Goal: Transaction & Acquisition: Purchase product/service

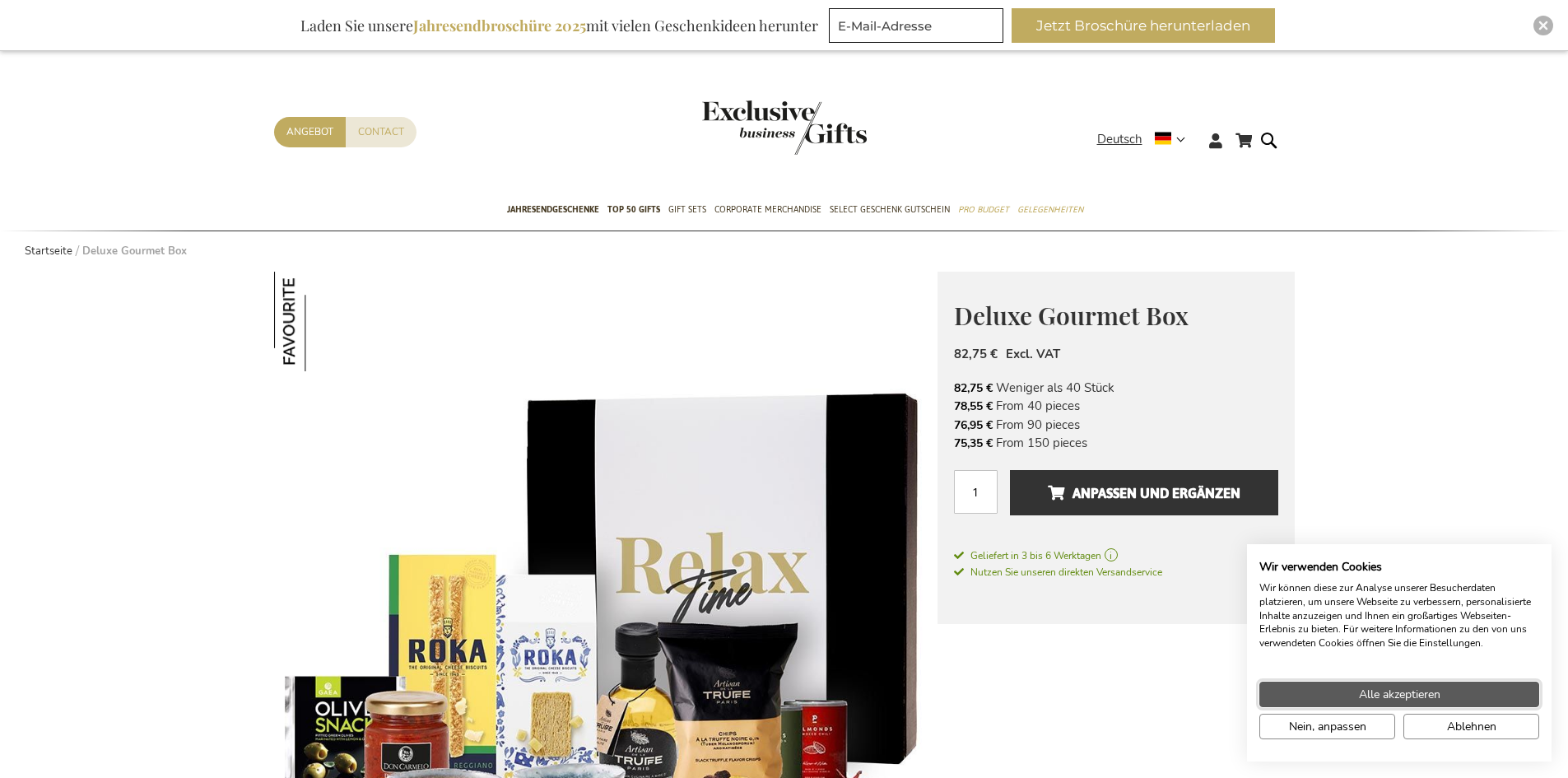
click at [1508, 684] on button "Alle akzeptieren" at bounding box center [1399, 694] width 280 height 26
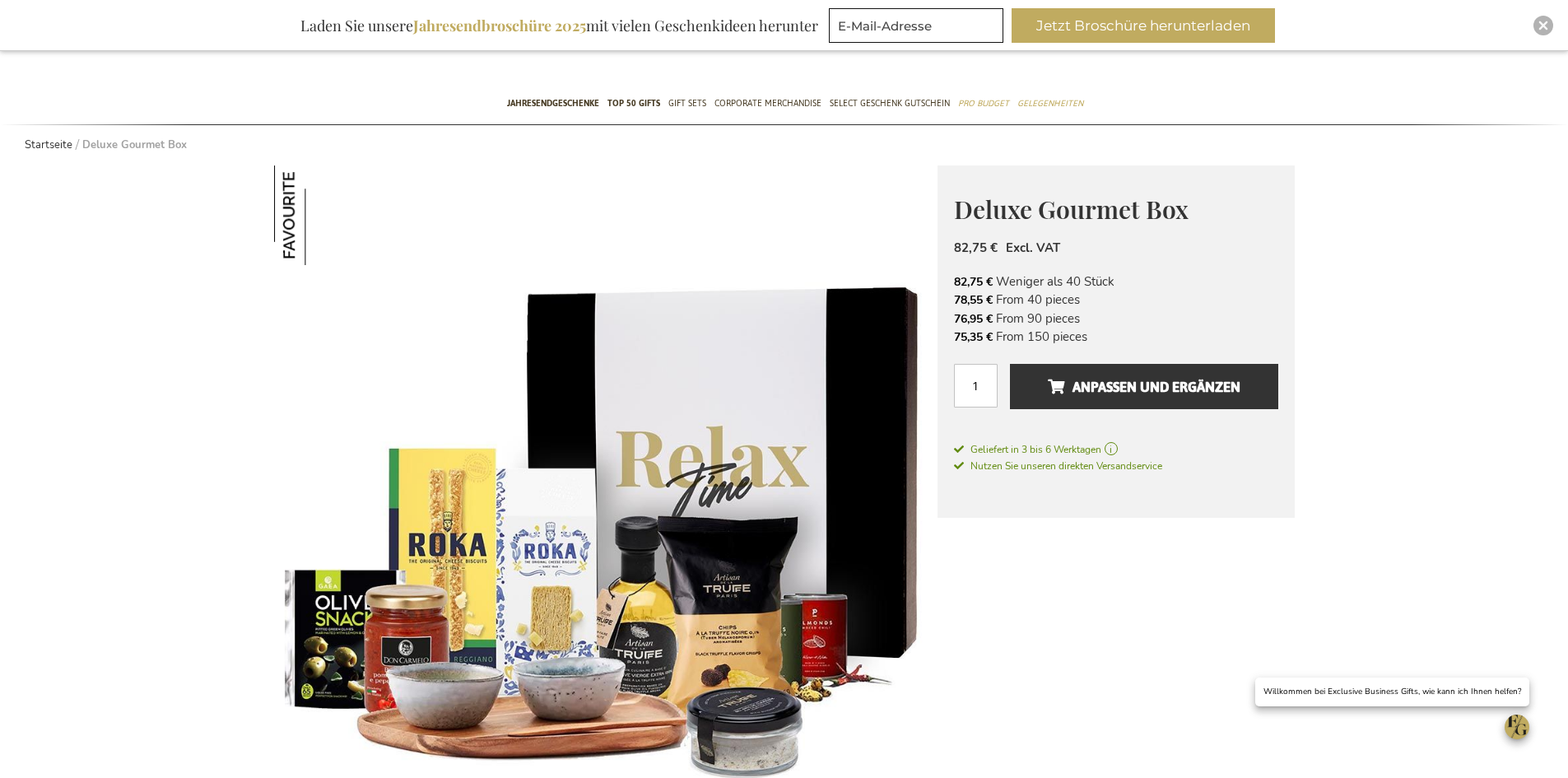
scroll to position [83, 0]
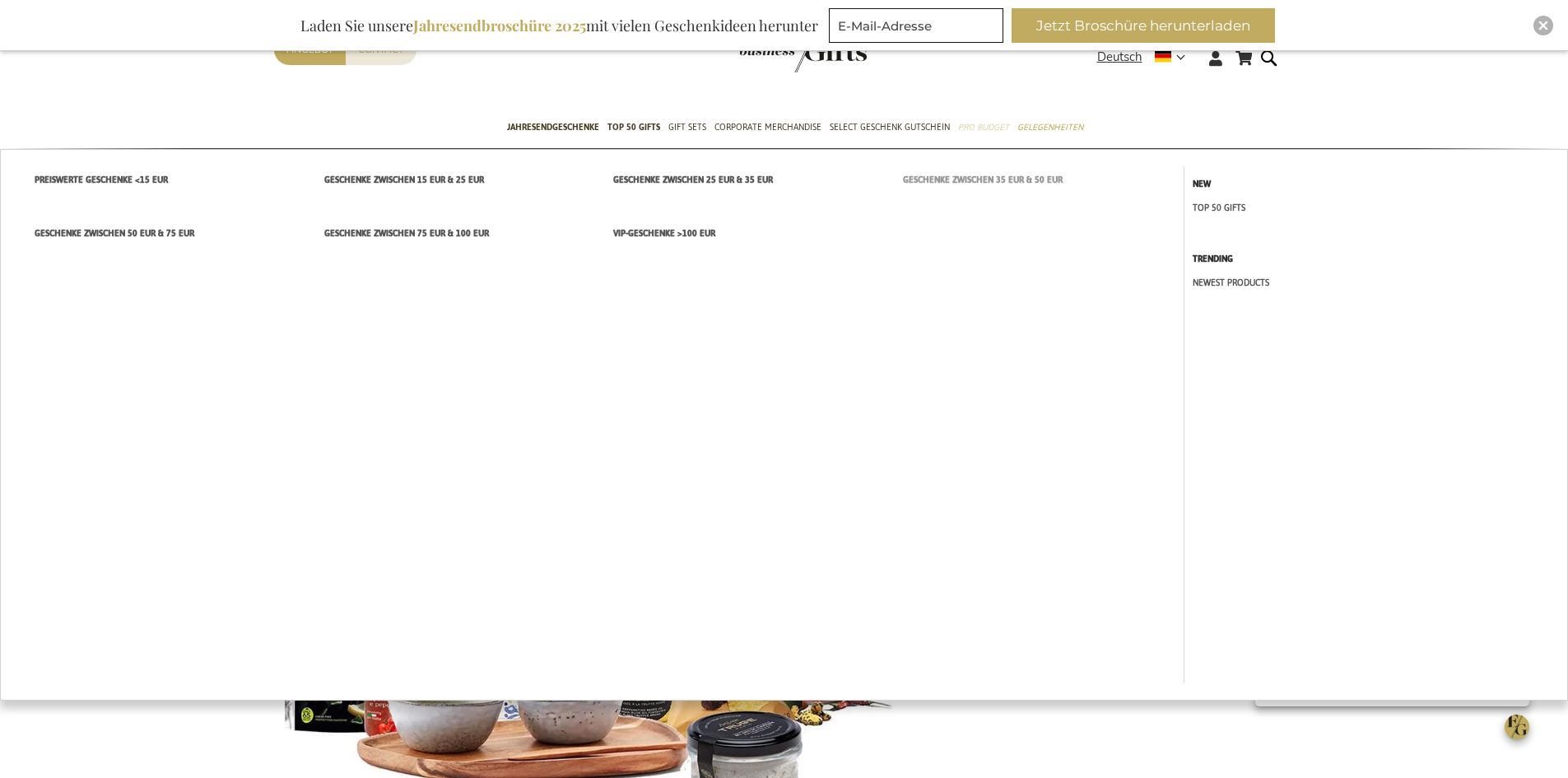
click at [983, 180] on span "Geschenke zwischen 35 EUR & 50 EUR" at bounding box center [982, 179] width 159 height 17
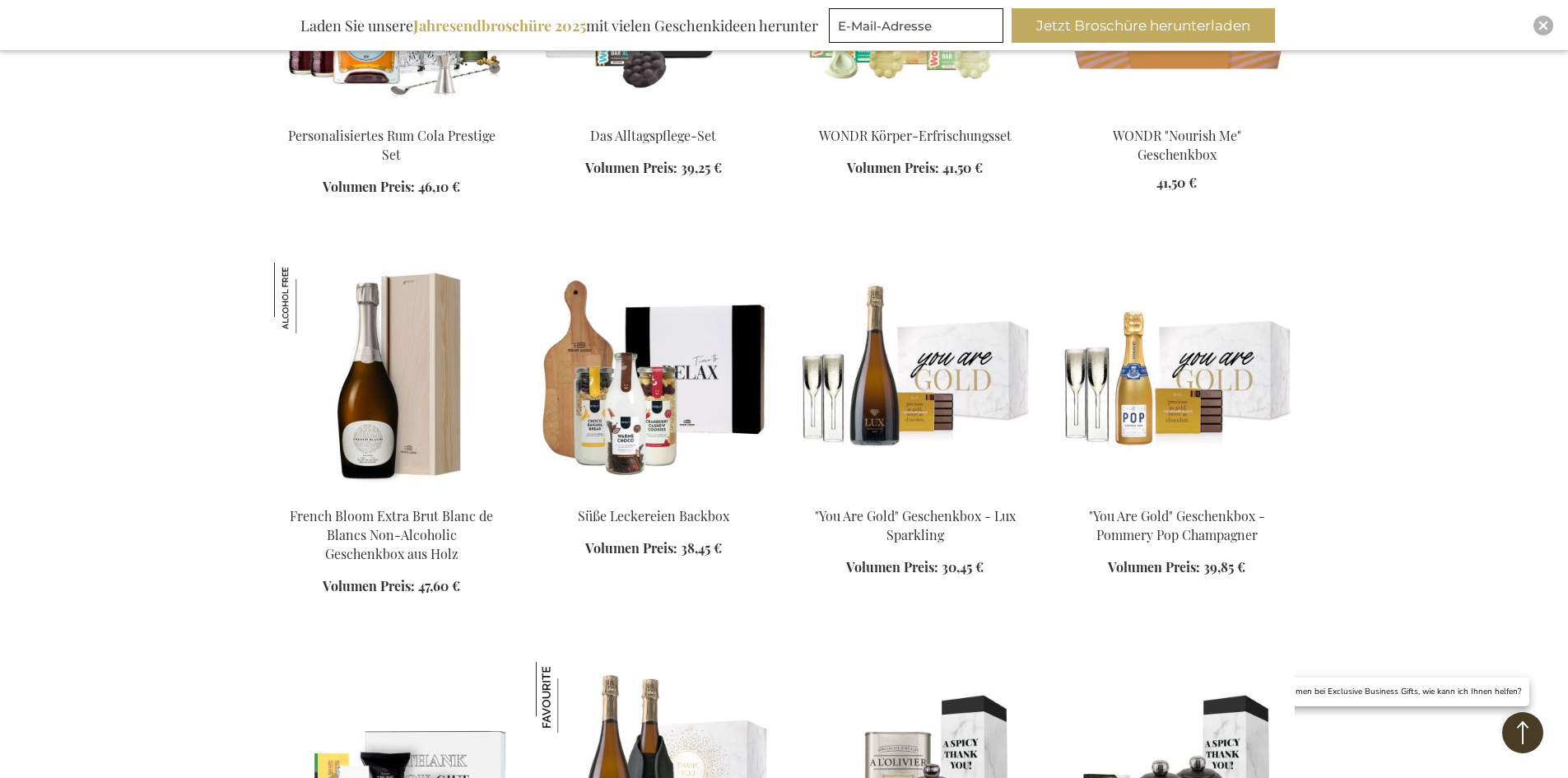
scroll to position [1235, 0]
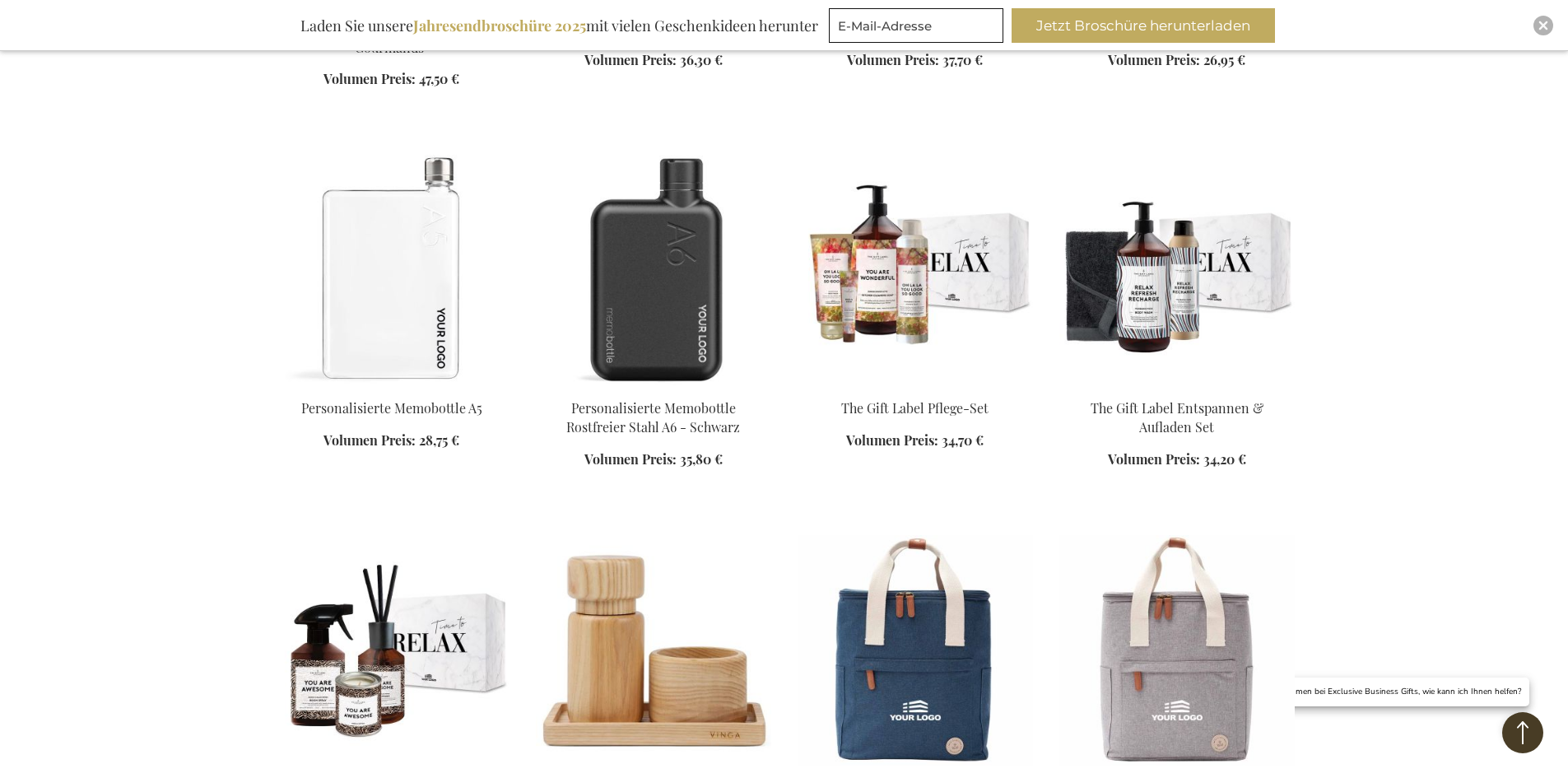
scroll to position [2881, 0]
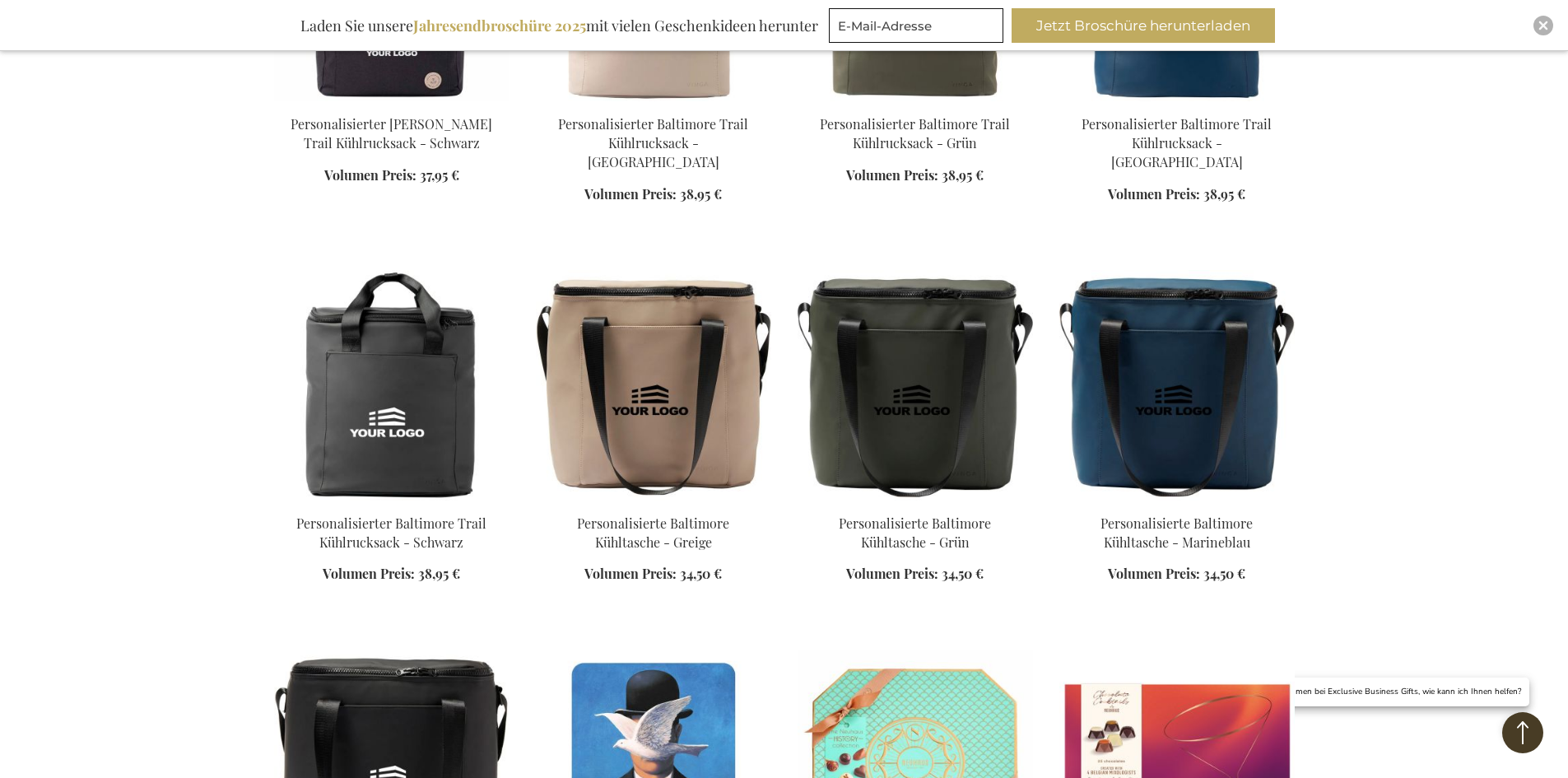
scroll to position [4034, 0]
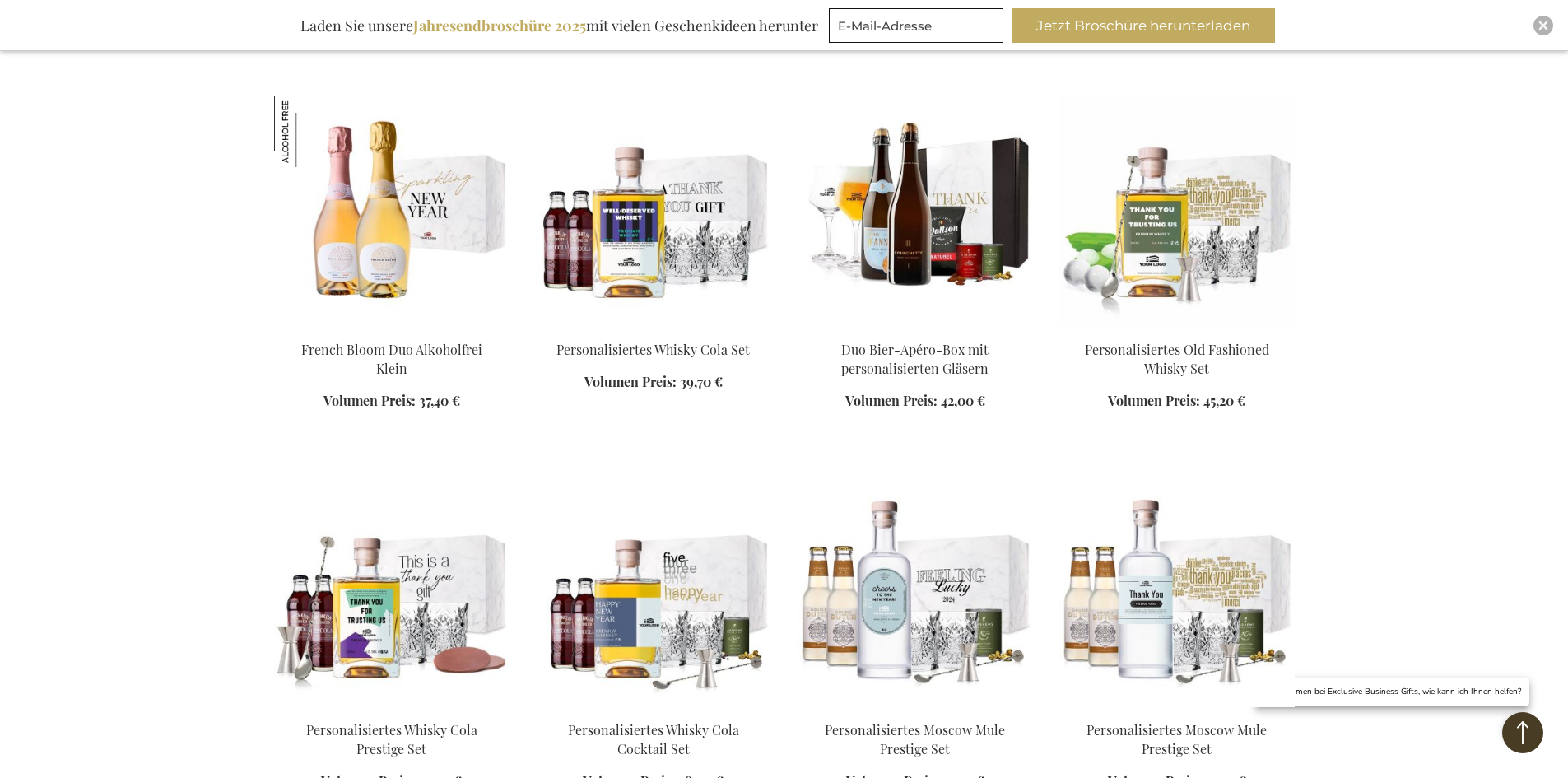
scroll to position [5268, 0]
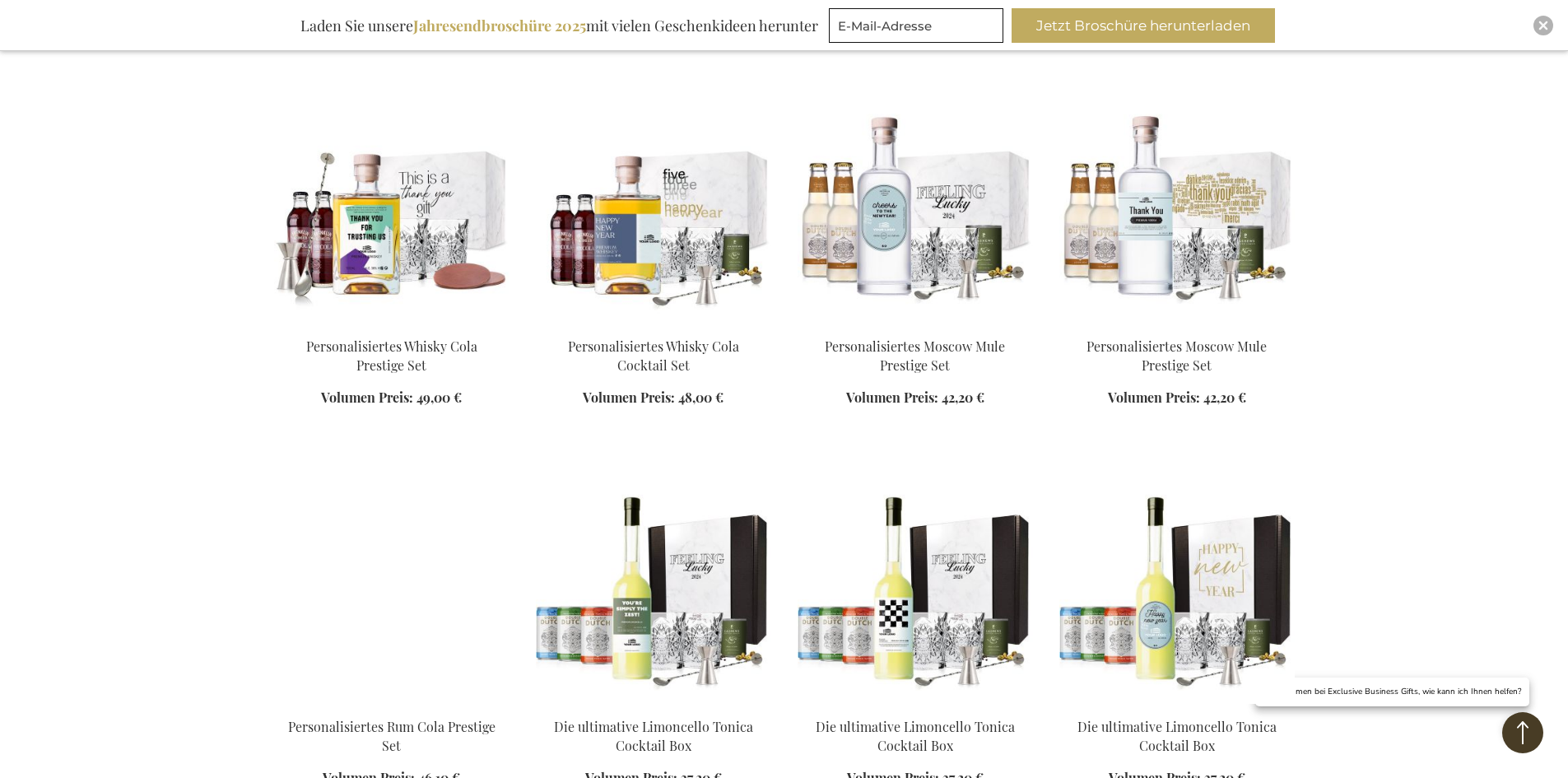
scroll to position [5844, 0]
